Goal: Find specific page/section: Find specific page/section

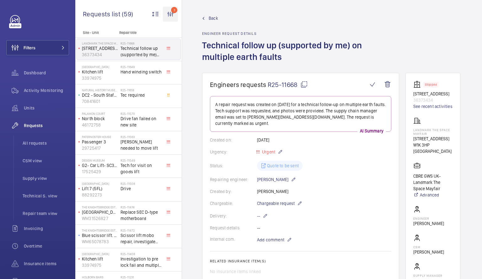
click at [170, 15] on wm-front-icon-button "3" at bounding box center [170, 14] width 15 height 15
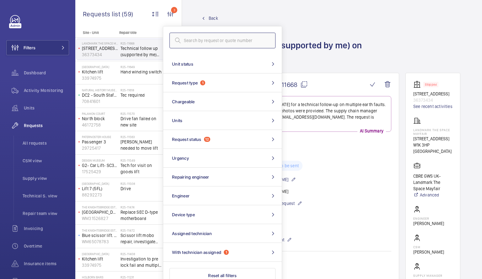
click at [202, 40] on input "text" at bounding box center [222, 41] width 106 height 16
click at [232, 40] on input "text" at bounding box center [222, 41] width 106 height 16
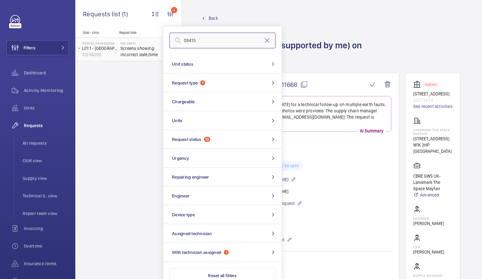
type input "09415"
click at [133, 44] on h2 "R25-09415" at bounding box center [140, 43] width 41 height 4
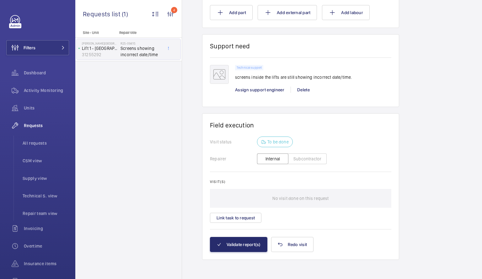
scroll to position [410, 0]
